Goal: Information Seeking & Learning: Learn about a topic

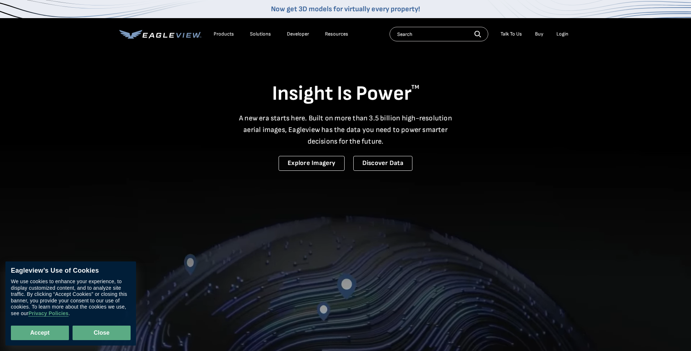
click at [86, 336] on button "Close" at bounding box center [102, 333] width 58 height 15
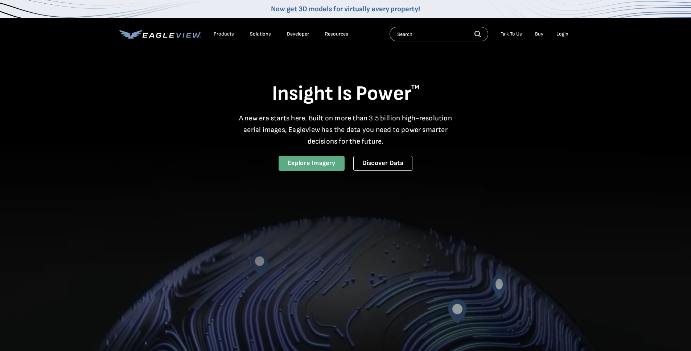
click at [299, 163] on link "Explore Imagery" at bounding box center [312, 163] width 66 height 15
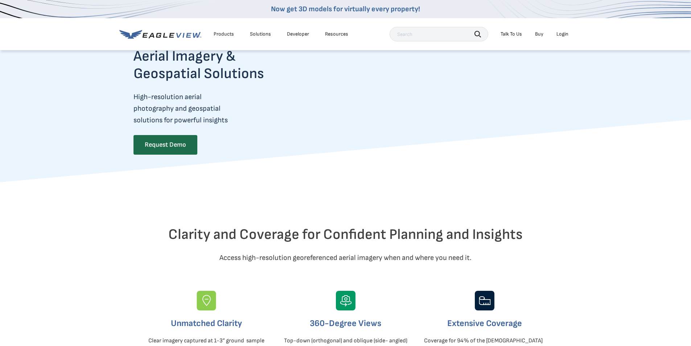
scroll to position [130, 0]
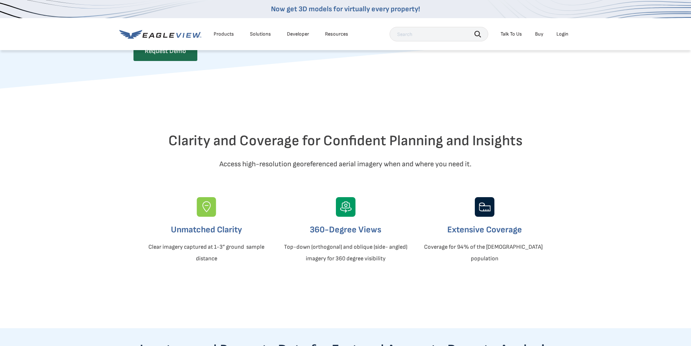
click at [337, 236] on h3 "360-Degree Views" at bounding box center [345, 230] width 127 height 12
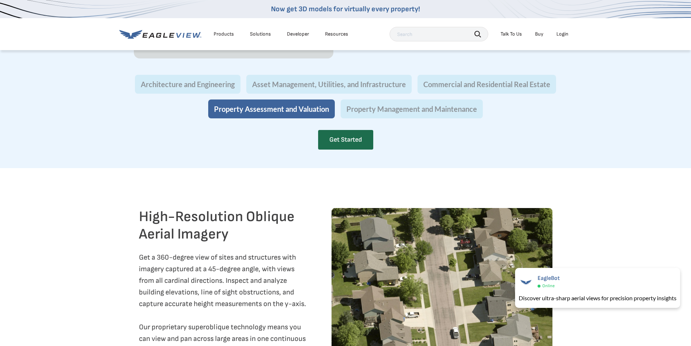
scroll to position [885, 0]
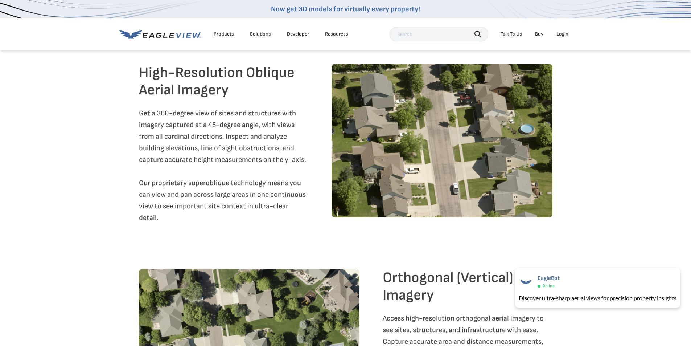
click at [300, 31] on link "Developer" at bounding box center [298, 34] width 22 height 7
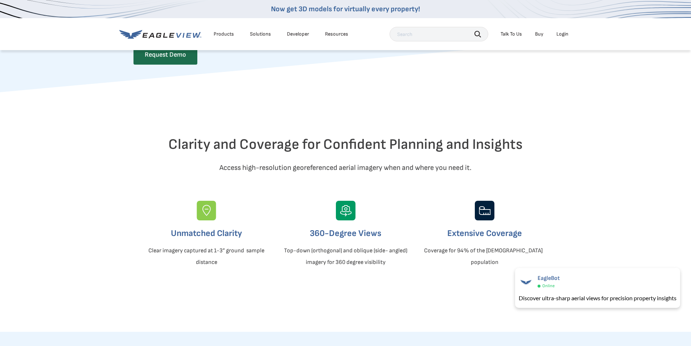
scroll to position [0, 0]
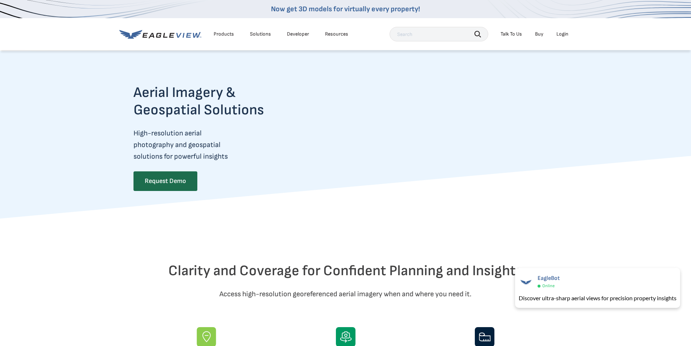
click at [539, 34] on link "Buy" at bounding box center [539, 34] width 8 height 7
click at [334, 34] on div "Resources" at bounding box center [336, 34] width 23 height 7
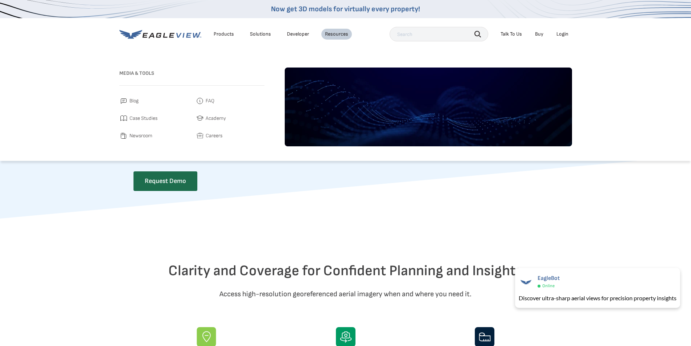
click at [545, 35] on li "Buy" at bounding box center [540, 34] width 16 height 11
click at [209, 102] on span "FAQ" at bounding box center [210, 101] width 9 height 9
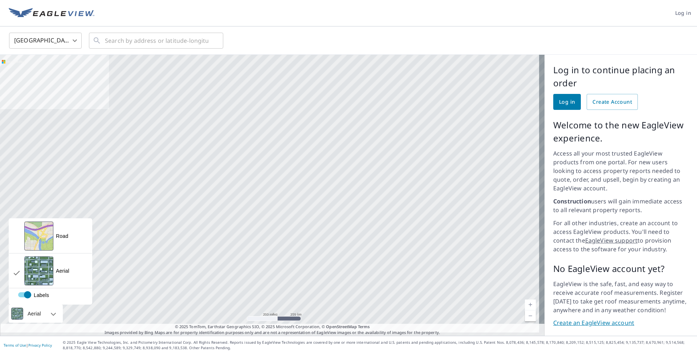
click at [38, 311] on div "Aerial" at bounding box center [34, 314] width 18 height 18
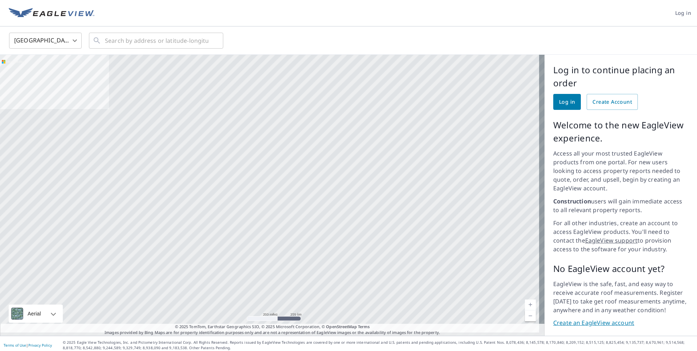
click at [48, 310] on div at bounding box center [45, 314] width 4 height 18
click at [258, 160] on div at bounding box center [272, 195] width 544 height 281
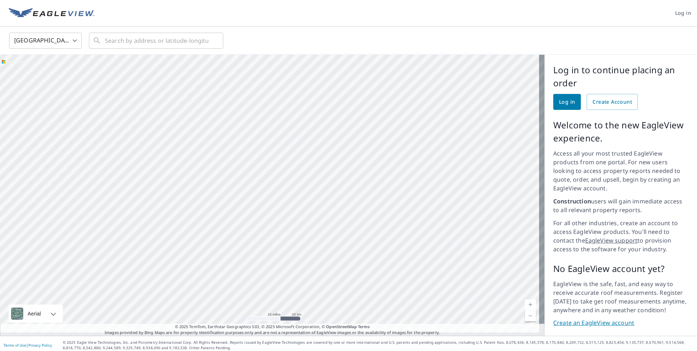
drag, startPoint x: 250, startPoint y: 156, endPoint x: 287, endPoint y: 173, distance: 41.2
click at [286, 172] on div at bounding box center [272, 195] width 544 height 281
drag, startPoint x: 293, startPoint y: 132, endPoint x: 309, endPoint y: 206, distance: 75.0
click at [306, 205] on div at bounding box center [272, 195] width 544 height 281
drag, startPoint x: 332, startPoint y: 162, endPoint x: 319, endPoint y: 211, distance: 50.1
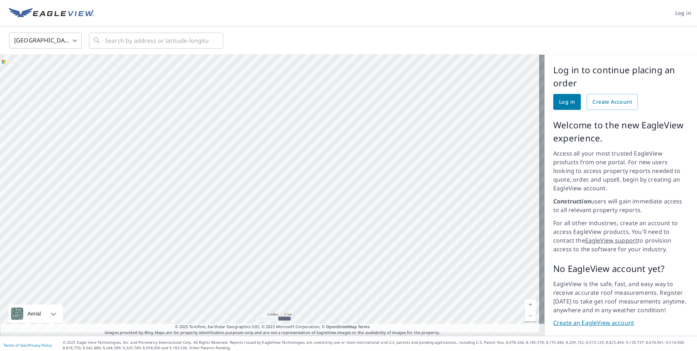
click at [318, 210] on div at bounding box center [272, 195] width 544 height 281
drag, startPoint x: 346, startPoint y: 239, endPoint x: 344, endPoint y: 218, distance: 21.5
click at [344, 218] on div at bounding box center [272, 195] width 544 height 281
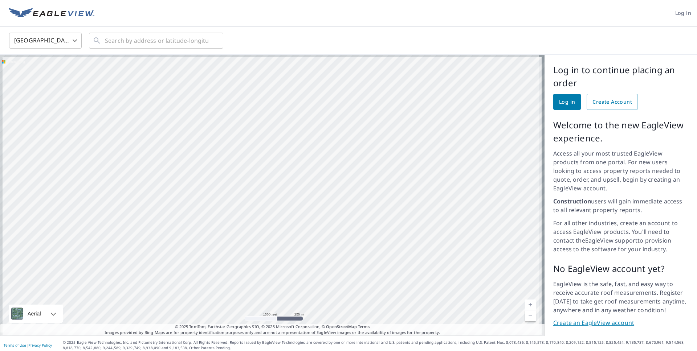
drag, startPoint x: 302, startPoint y: 200, endPoint x: 347, endPoint y: 223, distance: 50.3
click at [346, 223] on div at bounding box center [272, 195] width 544 height 281
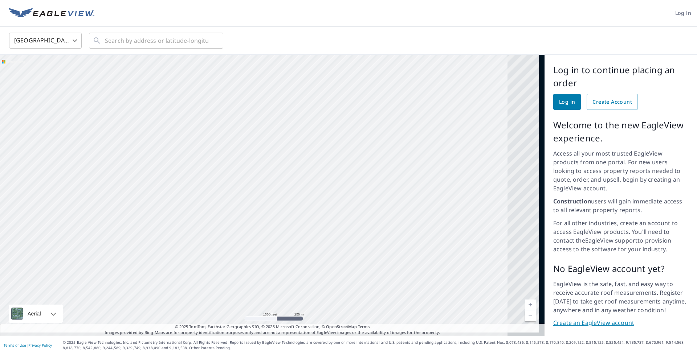
drag, startPoint x: 372, startPoint y: 203, endPoint x: 207, endPoint y: 199, distance: 164.5
click at [233, 195] on div at bounding box center [272, 195] width 544 height 281
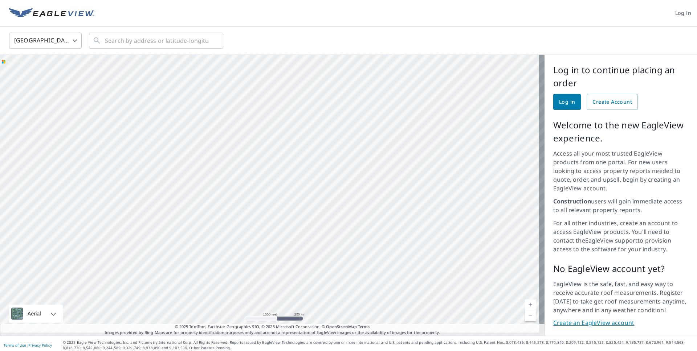
drag, startPoint x: 407, startPoint y: 169, endPoint x: 323, endPoint y: 191, distance: 86.2
click at [307, 193] on div at bounding box center [272, 195] width 544 height 281
drag, startPoint x: 459, startPoint y: 185, endPoint x: 392, endPoint y: 193, distance: 67.5
click at [393, 193] on div at bounding box center [272, 195] width 544 height 281
click at [597, 103] on span "Create Account" at bounding box center [612, 102] width 40 height 9
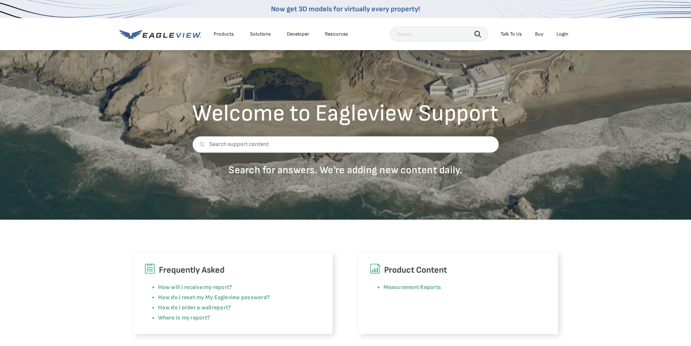
scroll to position [46, 0]
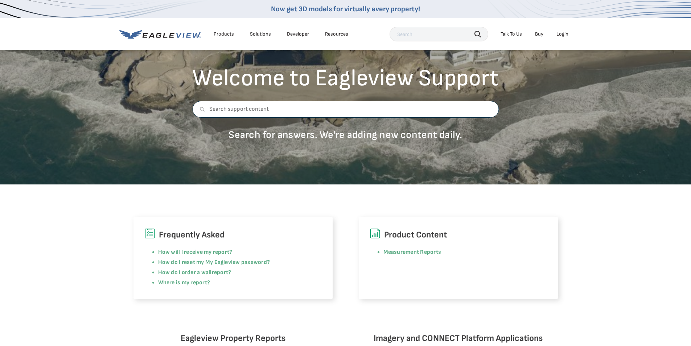
click at [251, 107] on input "text" at bounding box center [345, 109] width 307 height 17
type input "Cost"
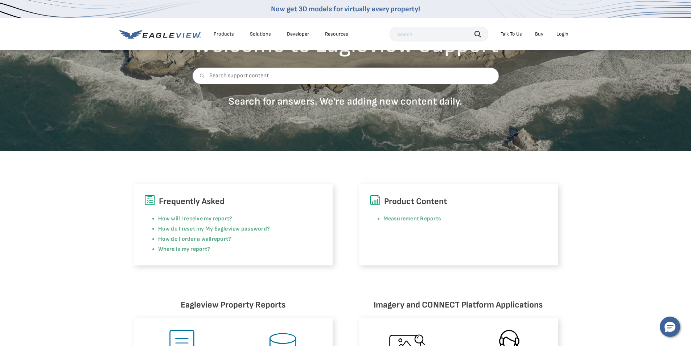
scroll to position [81, 0]
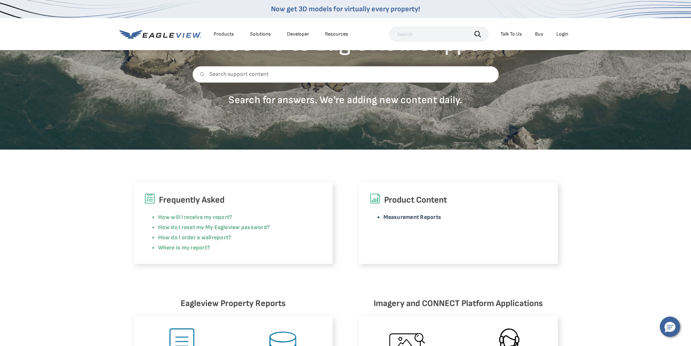
click at [417, 217] on link "Measurement Reports" at bounding box center [413, 217] width 58 height 7
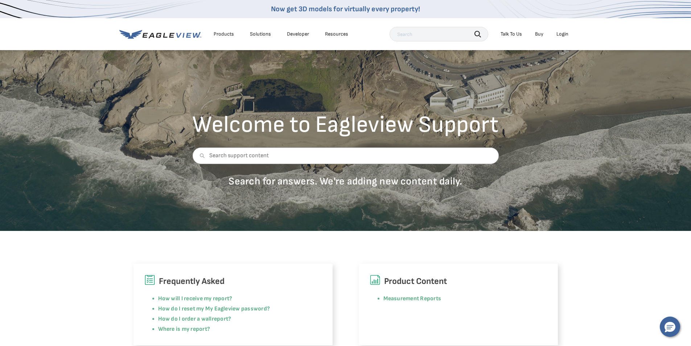
click at [298, 33] on link "Developer" at bounding box center [298, 34] width 22 height 7
click at [287, 34] on link "Developer" at bounding box center [298, 34] width 22 height 7
